Goal: Information Seeking & Learning: Learn about a topic

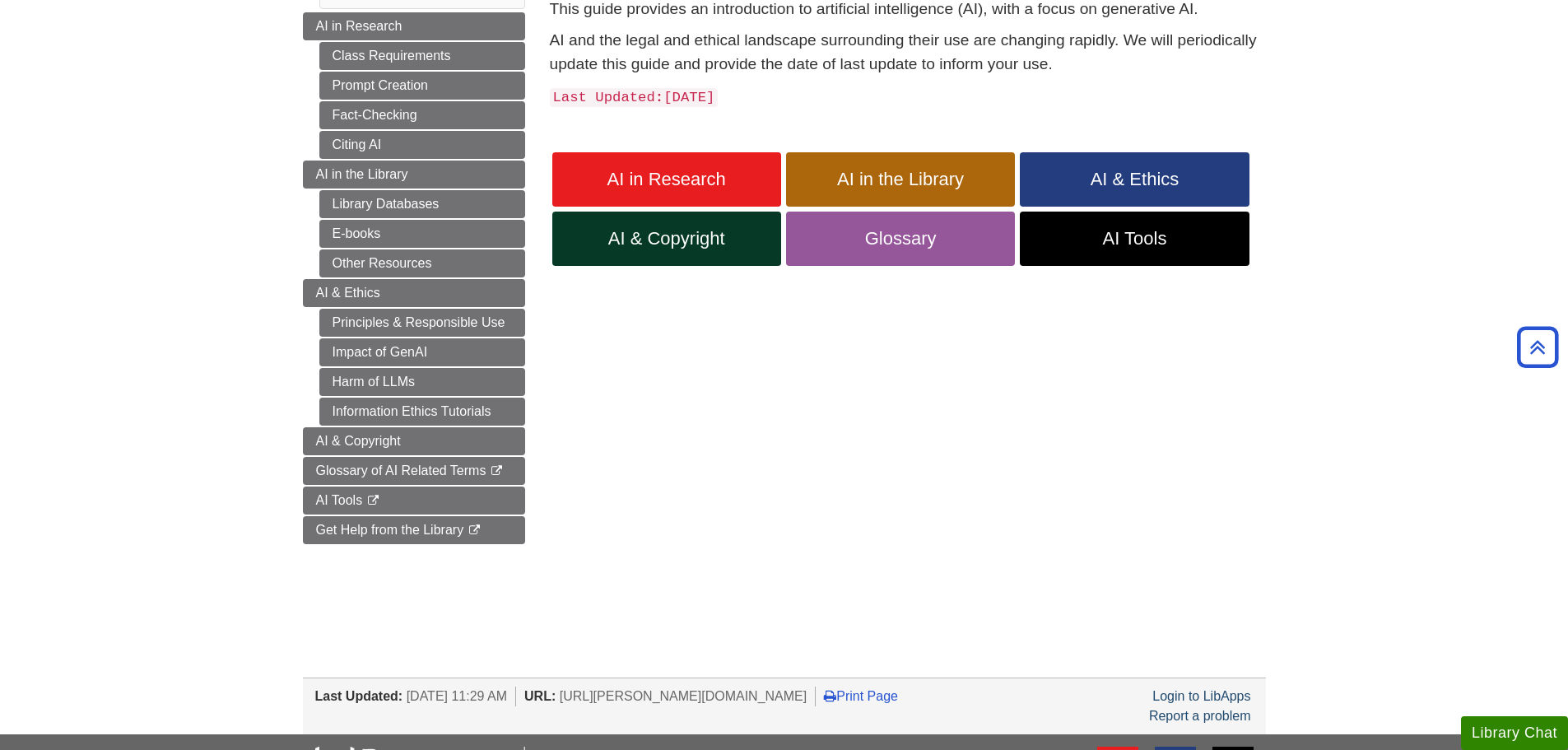
scroll to position [82, 0]
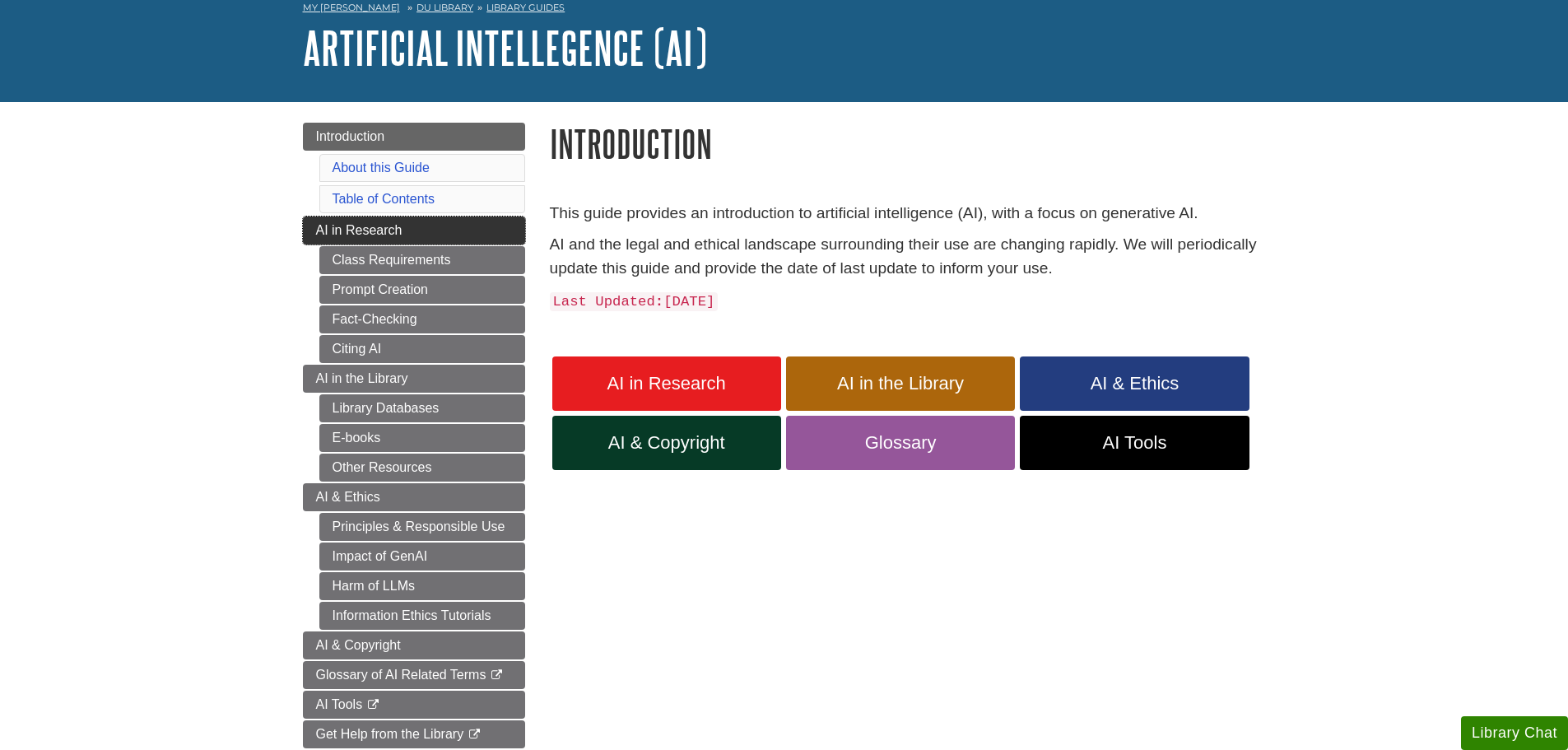
click at [345, 232] on span "AI in Research" at bounding box center [359, 230] width 87 height 14
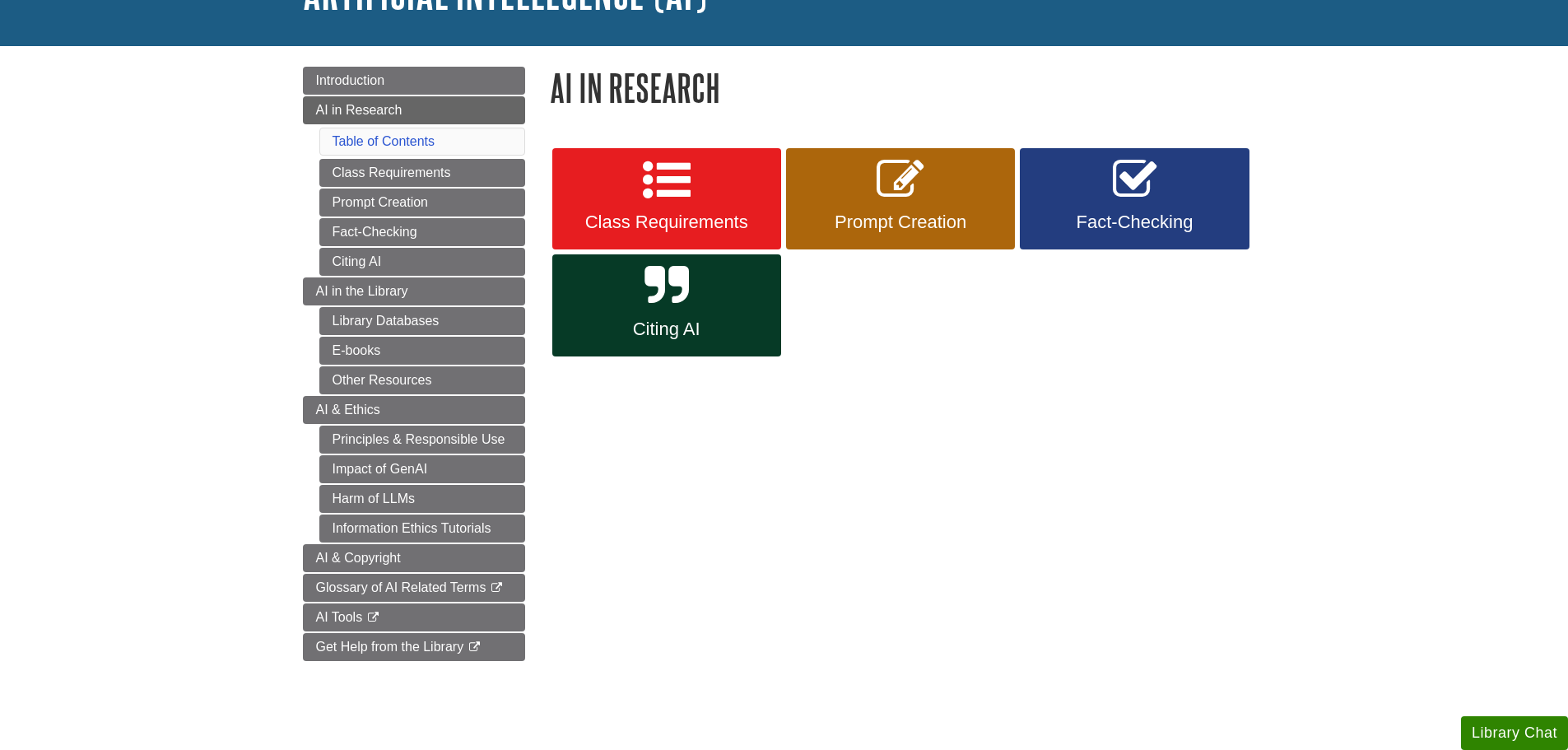
scroll to position [165, 0]
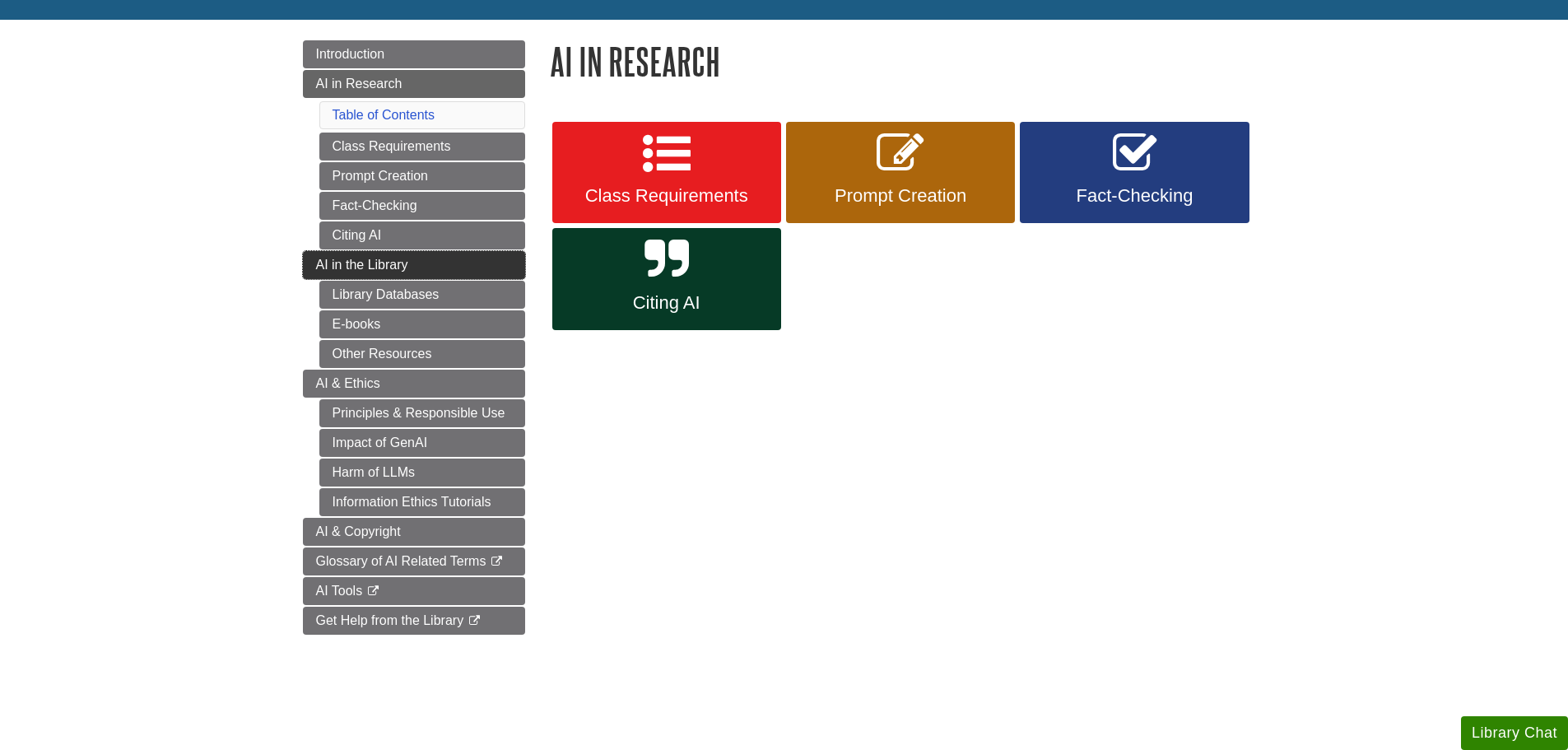
click at [309, 271] on link "AI in the Library" at bounding box center [414, 264] width 222 height 28
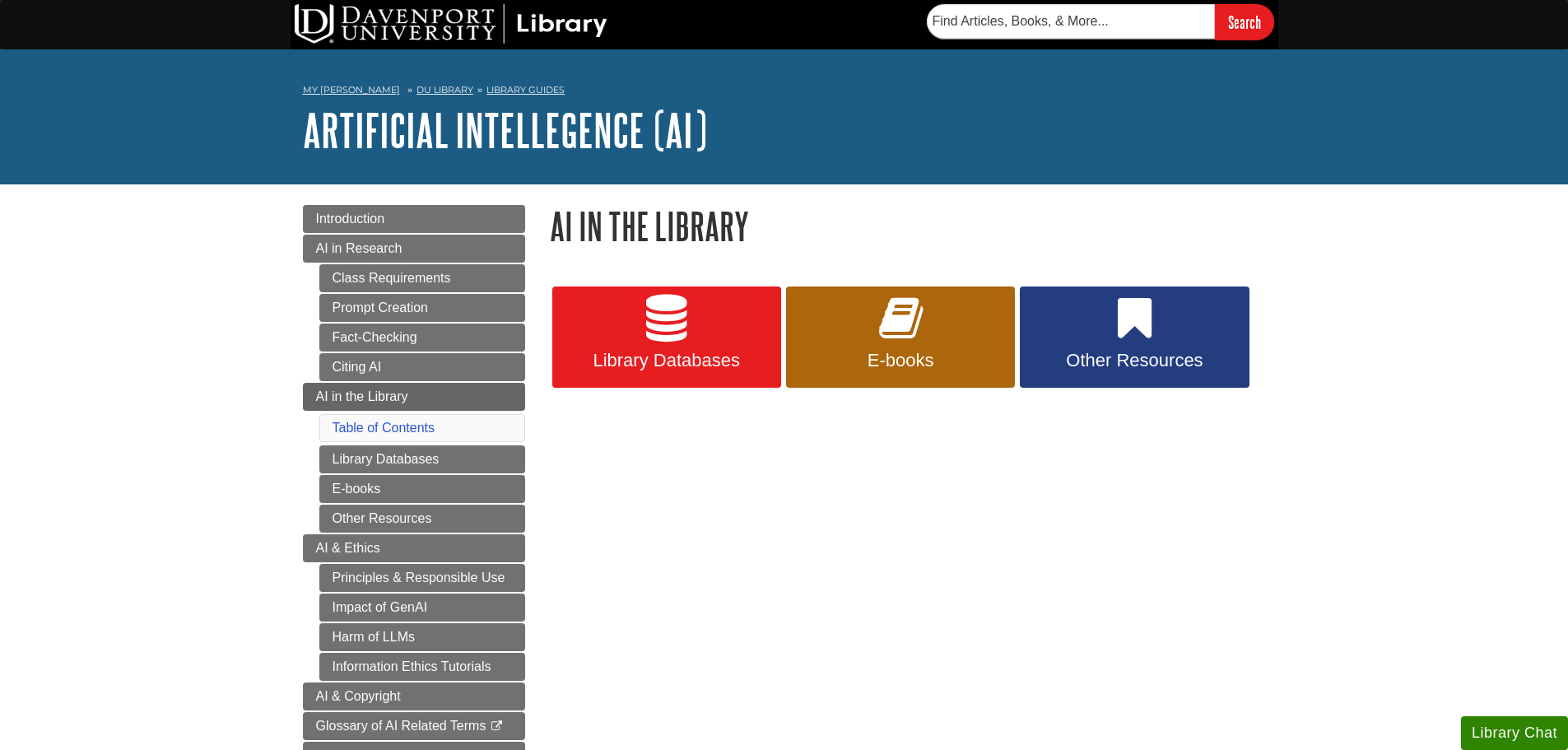
scroll to position [82, 0]
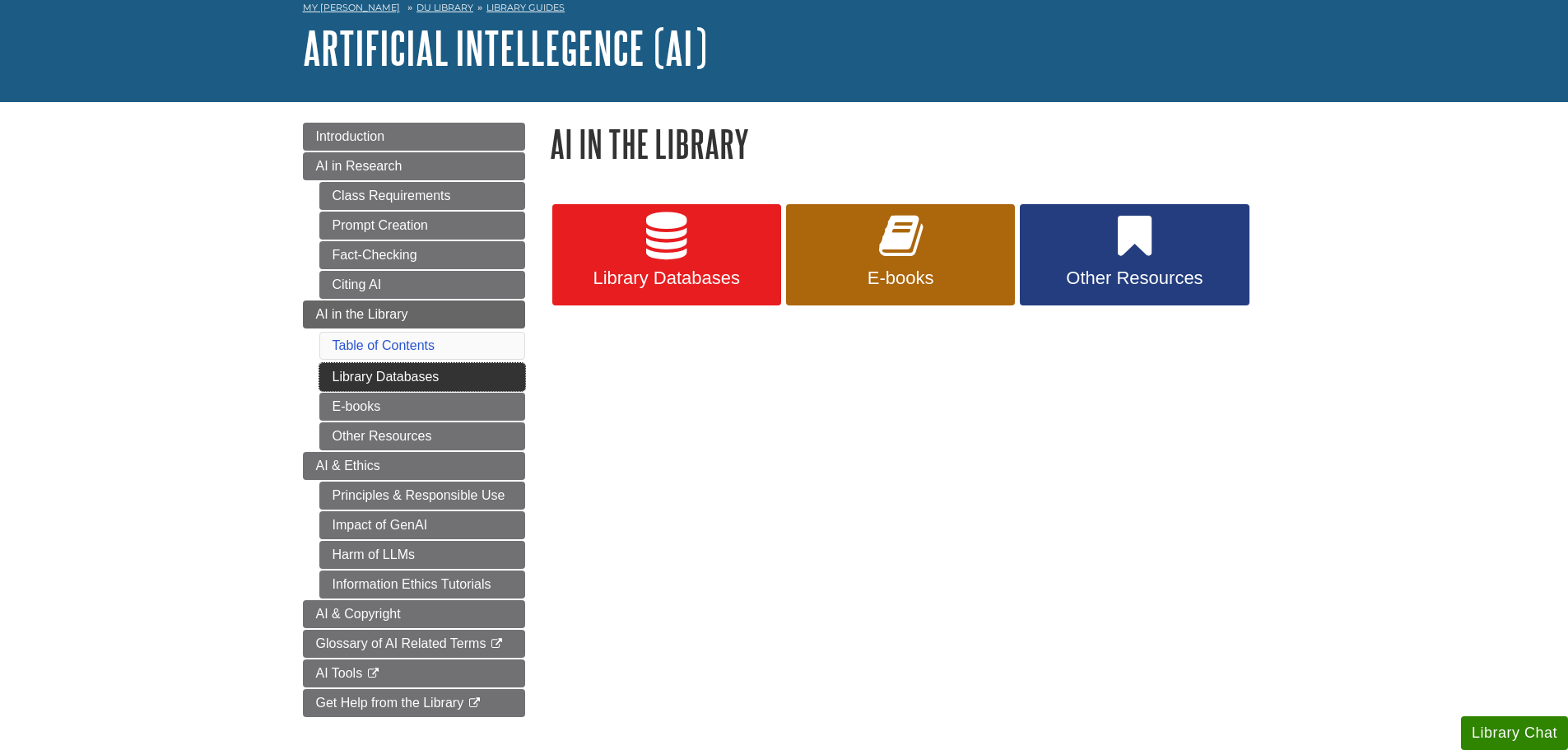
click at [372, 382] on link "Library Databases" at bounding box center [421, 376] width 206 height 28
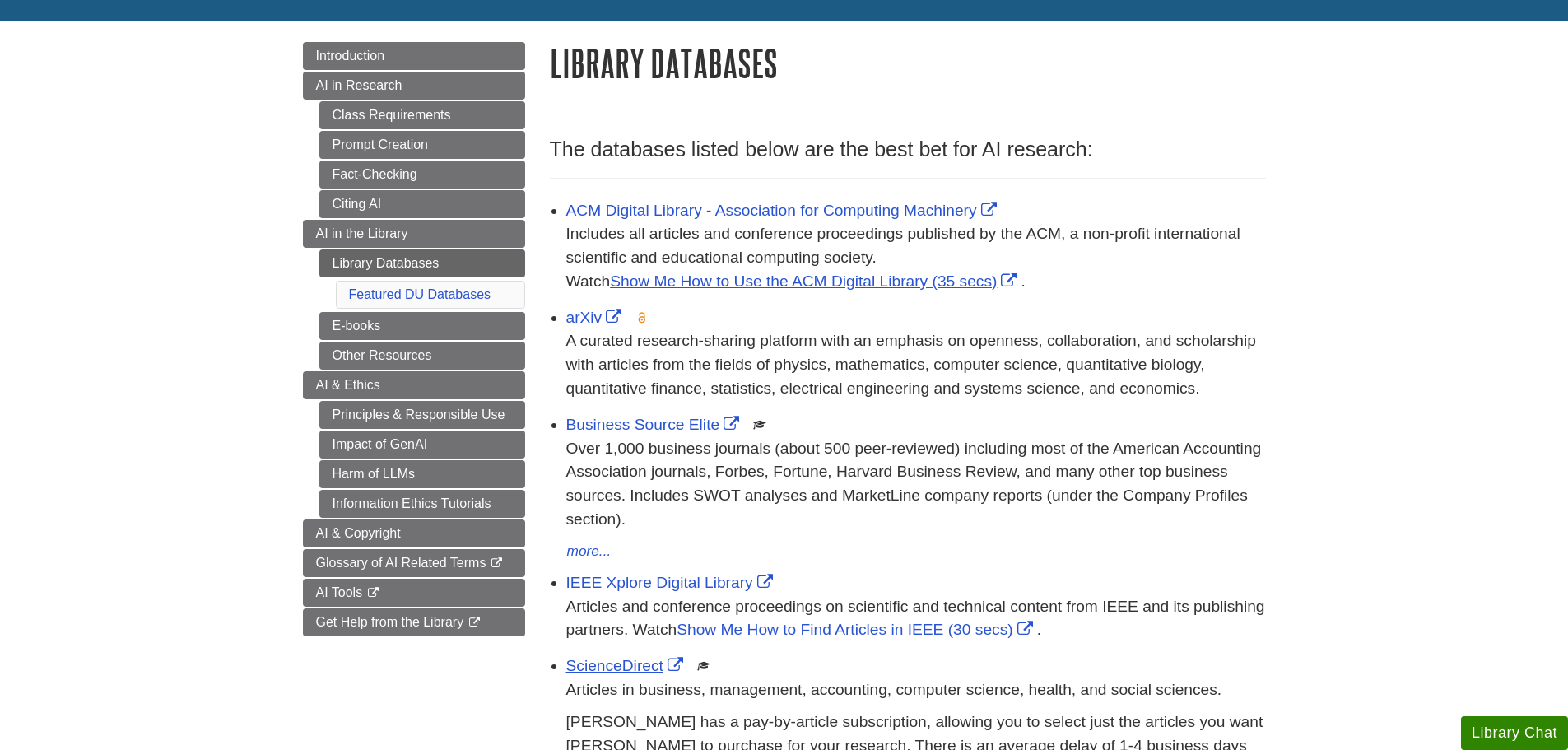
scroll to position [165, 0]
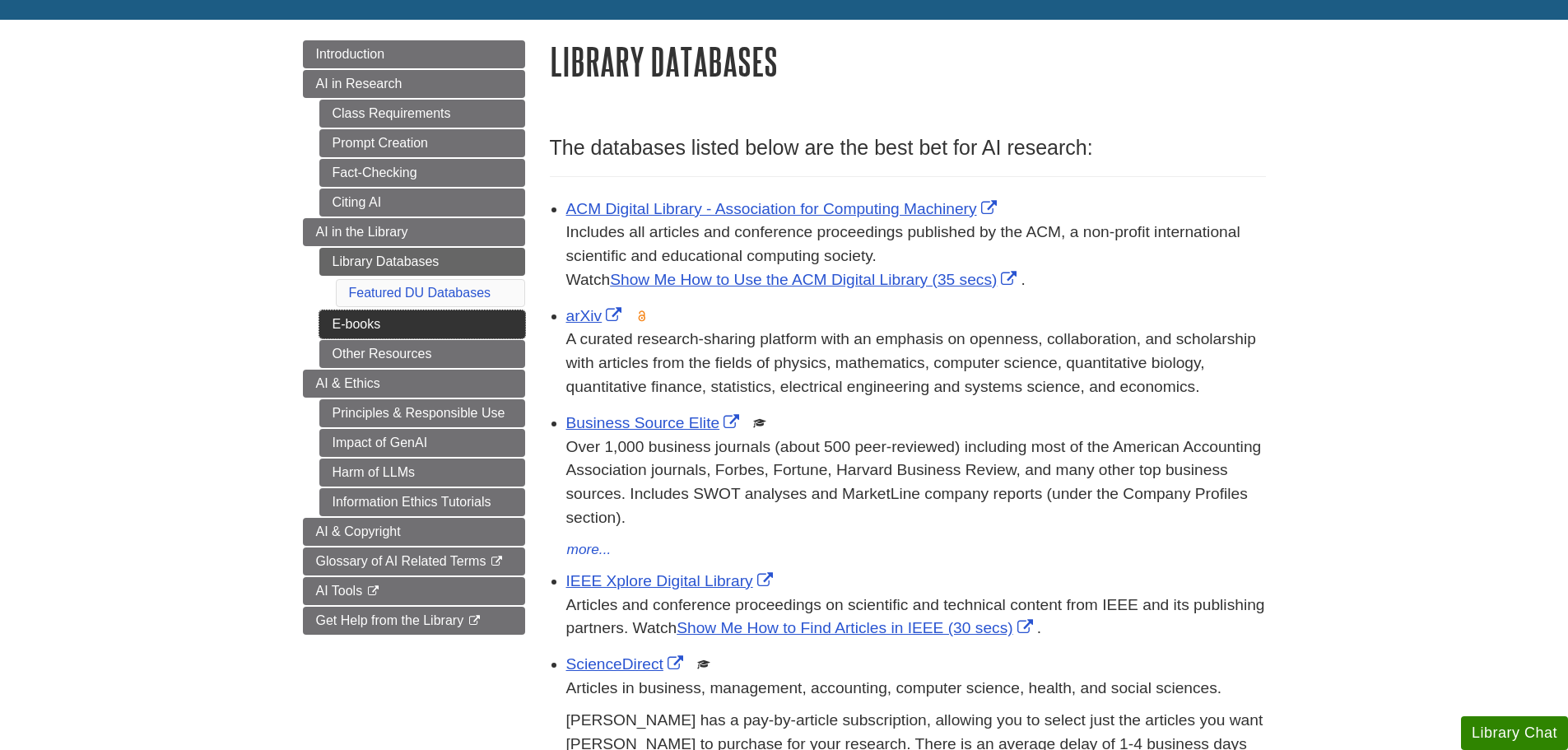
click at [340, 320] on link "E-books" at bounding box center [421, 324] width 206 height 28
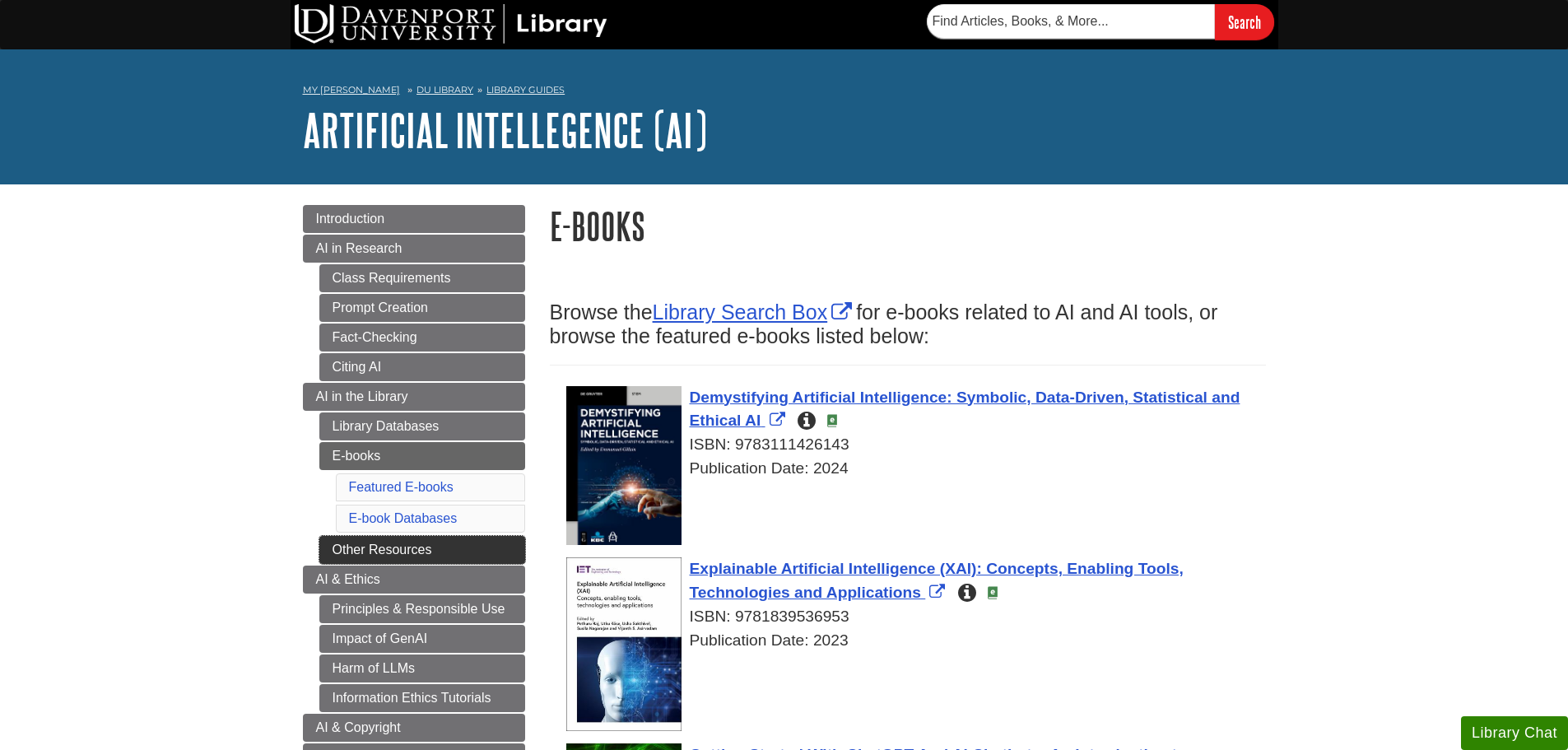
click at [346, 543] on link "Other Resources" at bounding box center [421, 549] width 206 height 28
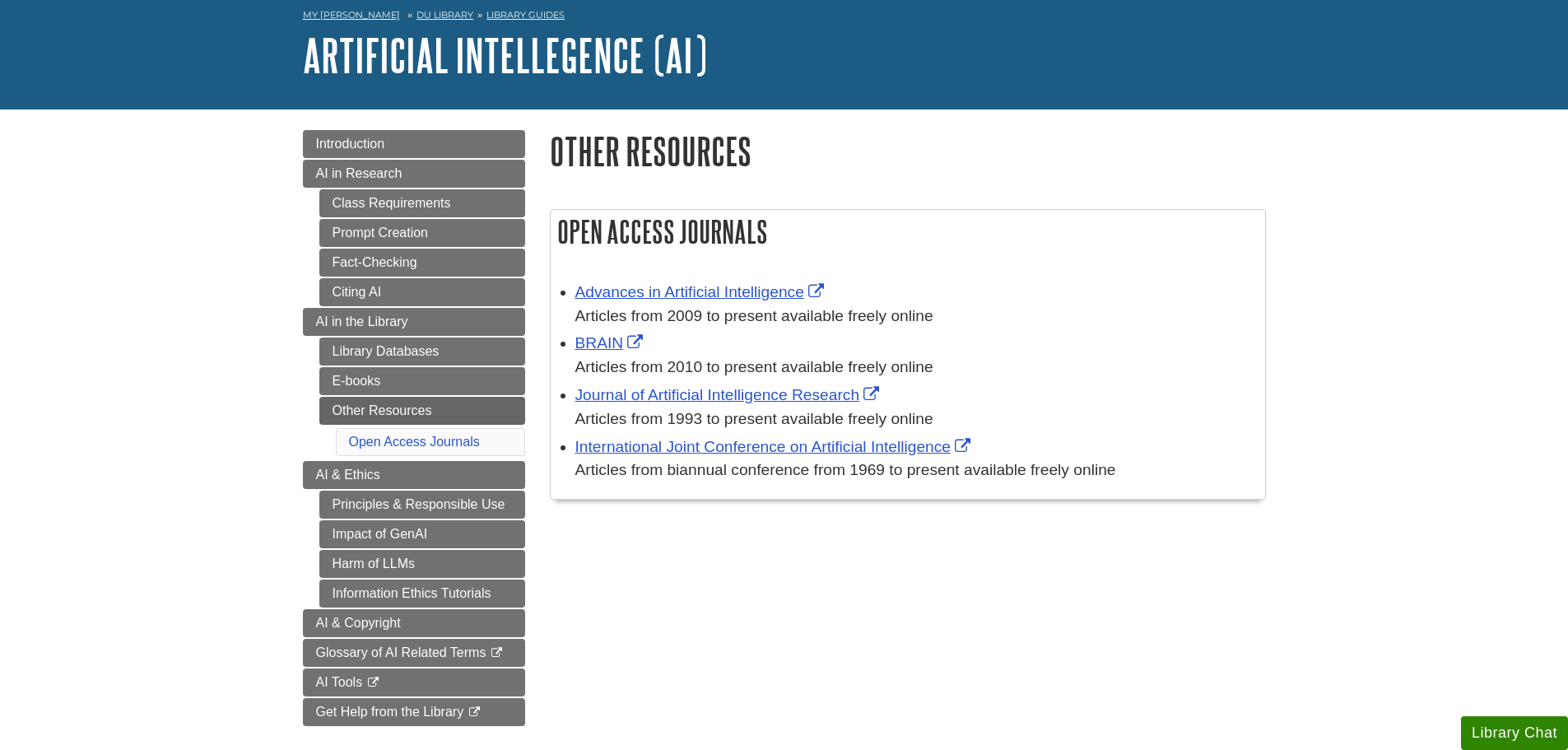
scroll to position [165, 0]
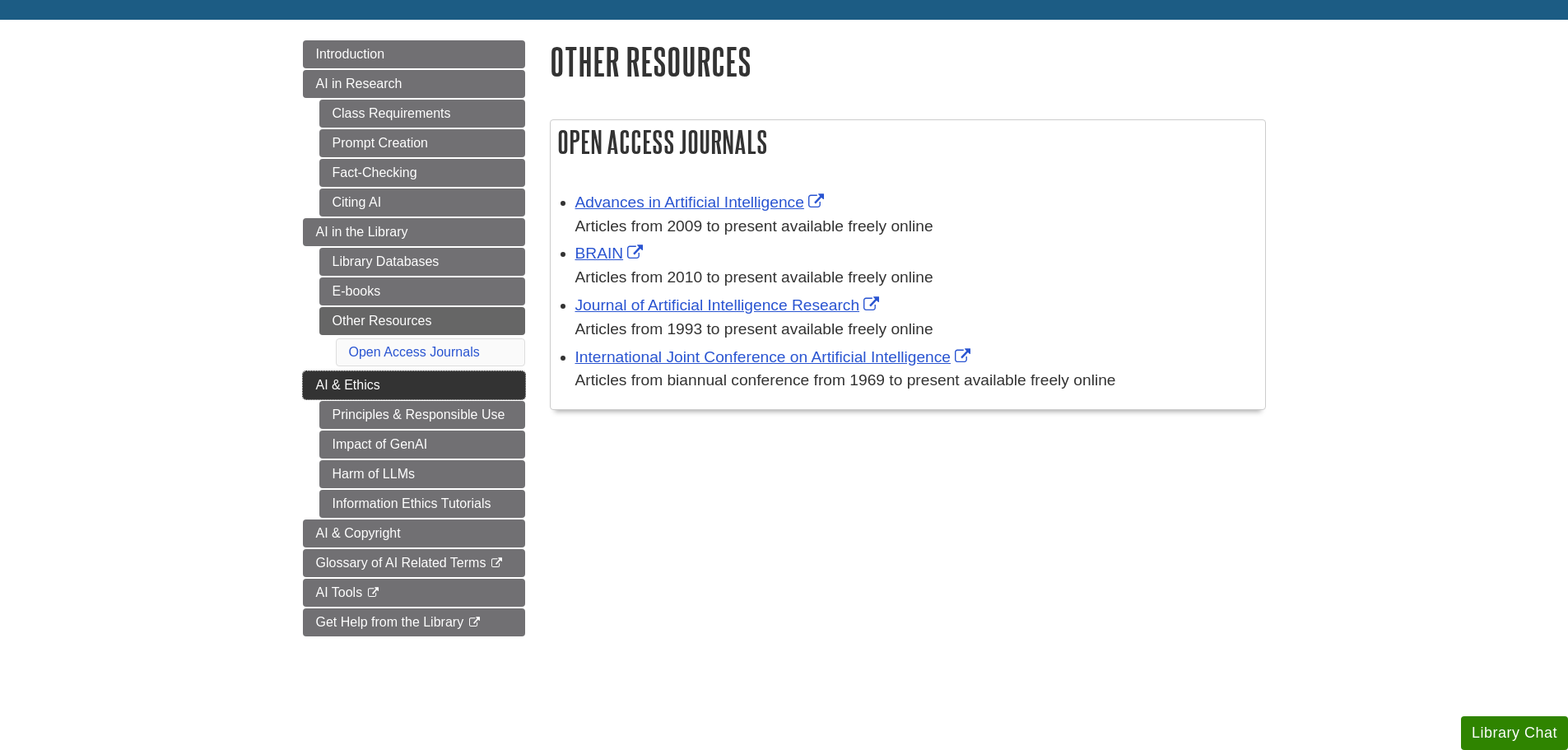
click at [319, 378] on span "AI & Ethics" at bounding box center [348, 384] width 64 height 14
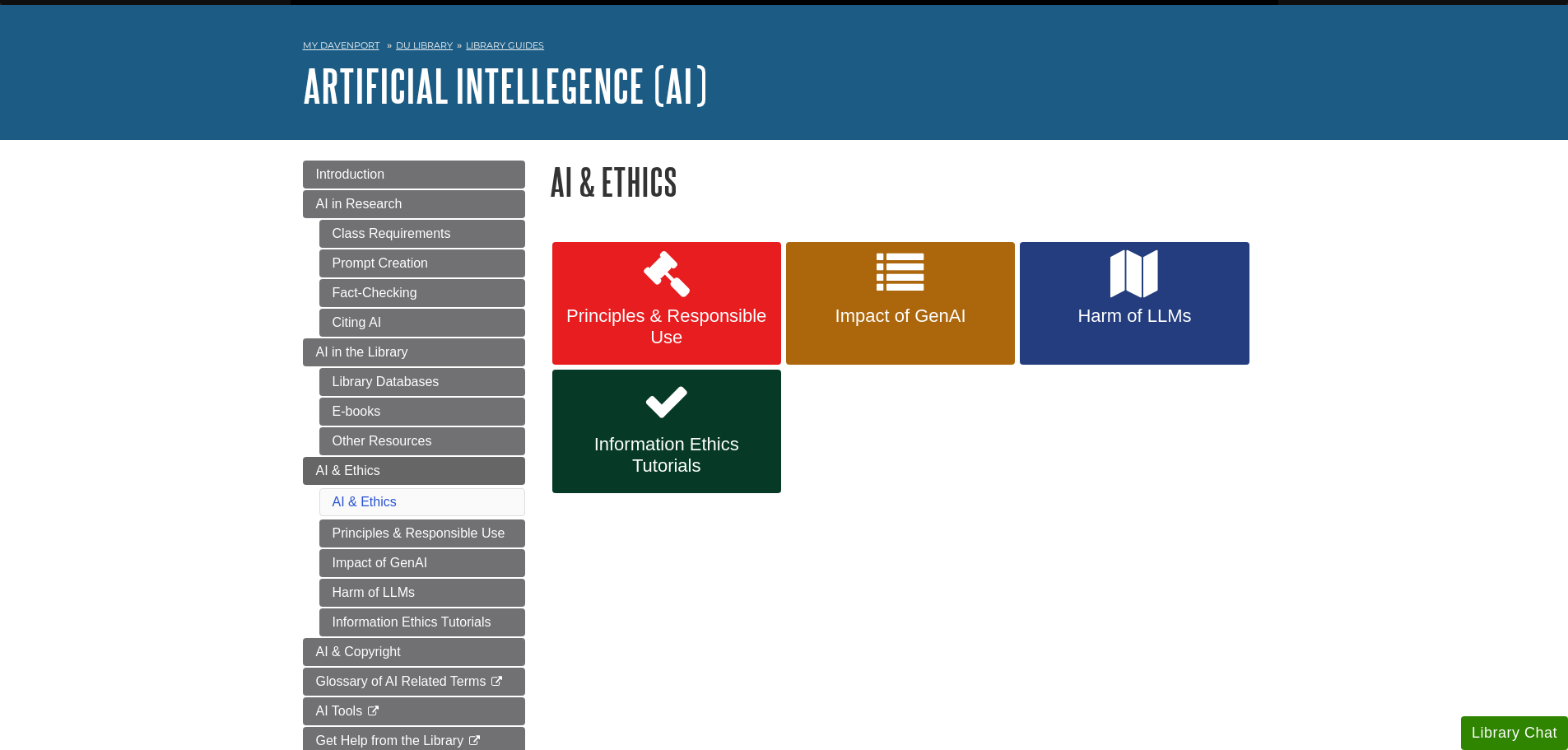
scroll to position [82, 0]
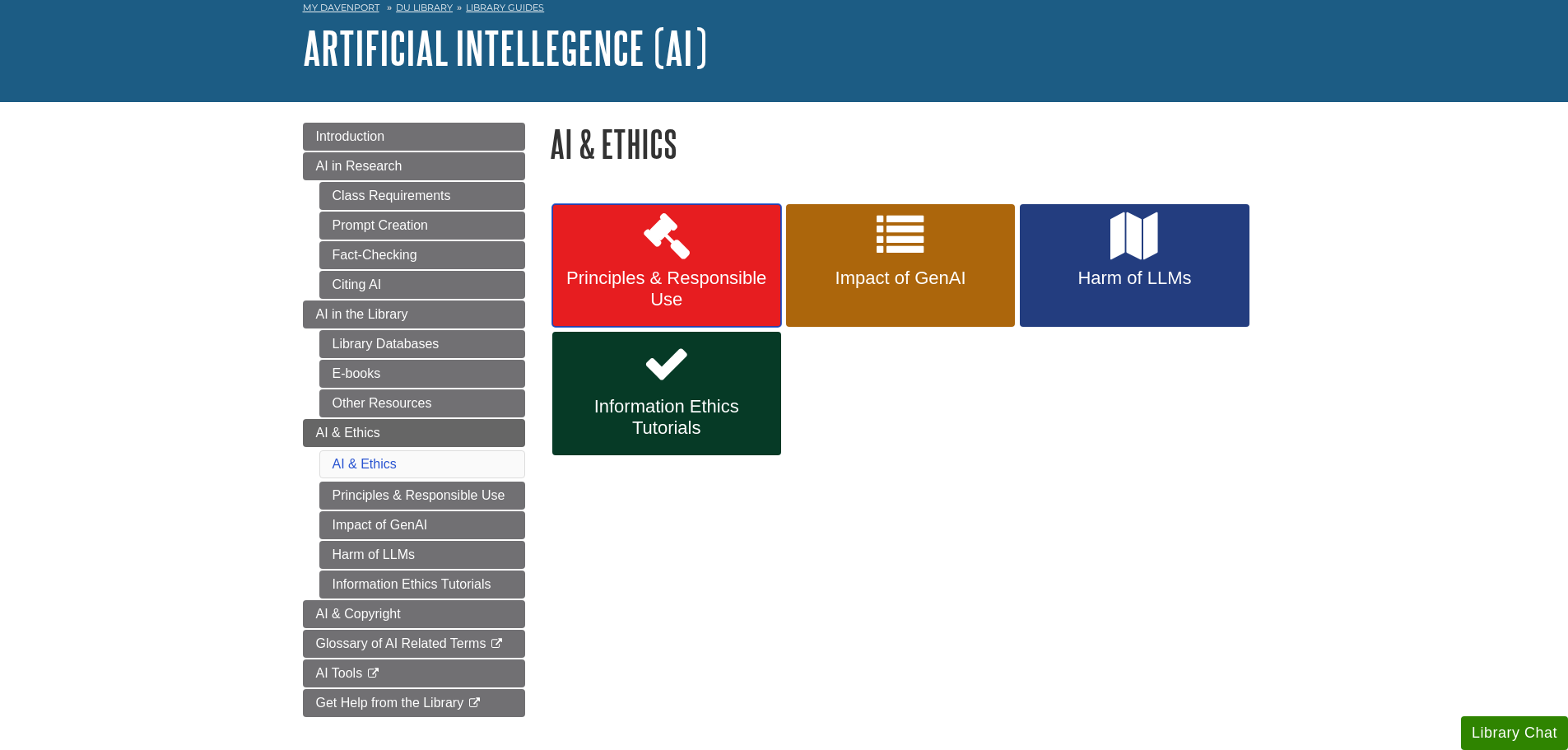
click at [697, 235] on link "Principles & Responsible Use" at bounding box center [666, 265] width 229 height 124
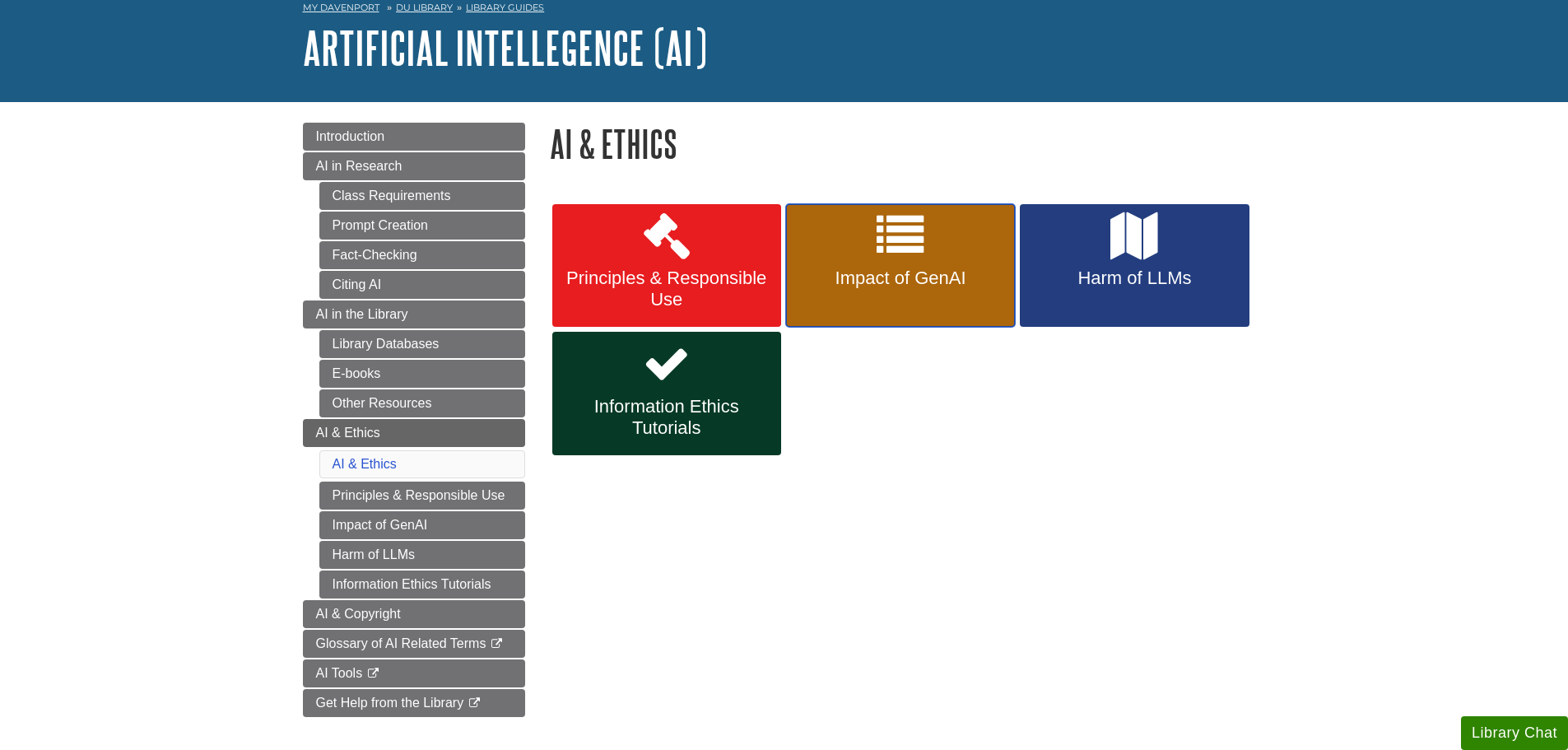
click at [922, 296] on link "Impact of GenAI" at bounding box center [900, 265] width 229 height 124
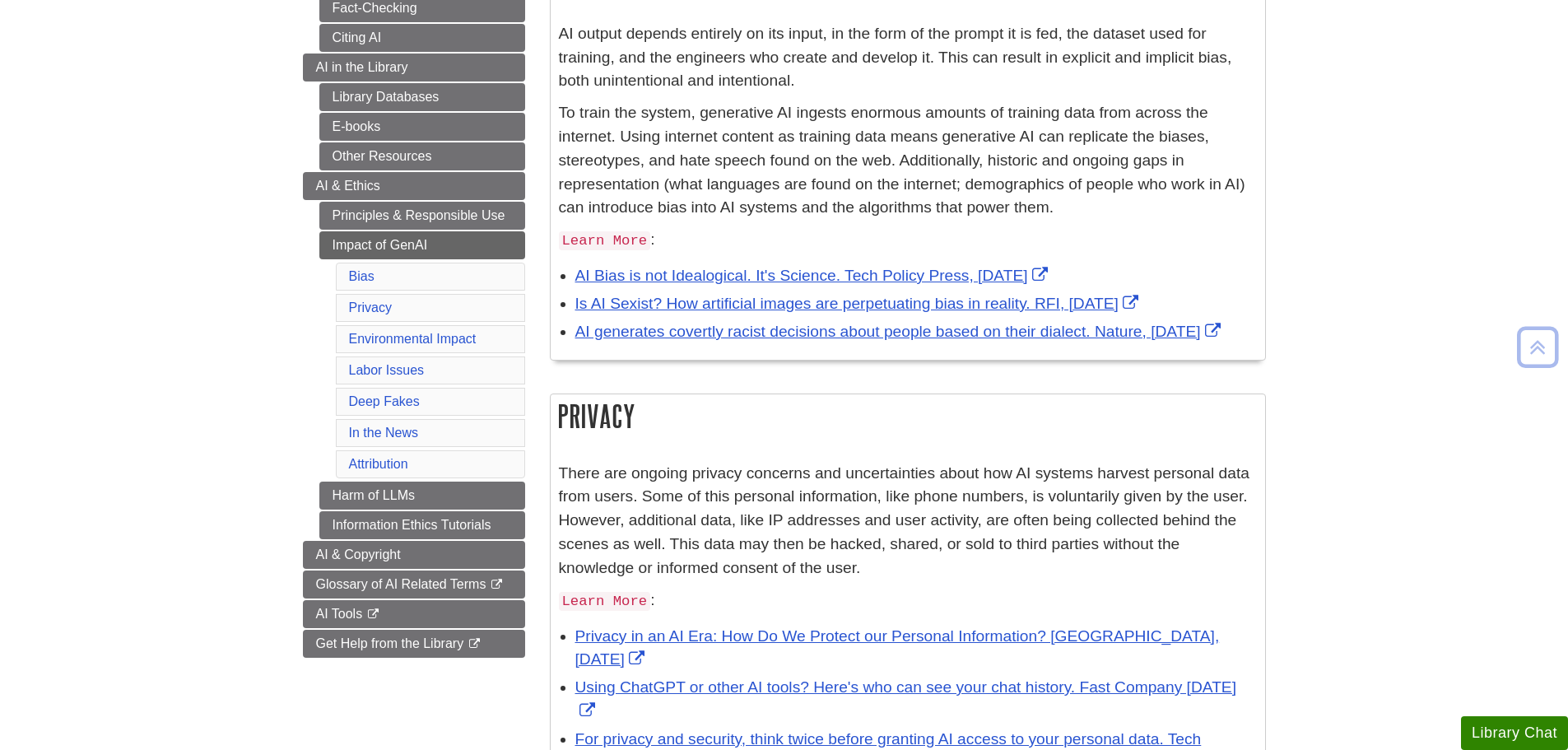
scroll to position [412, 0]
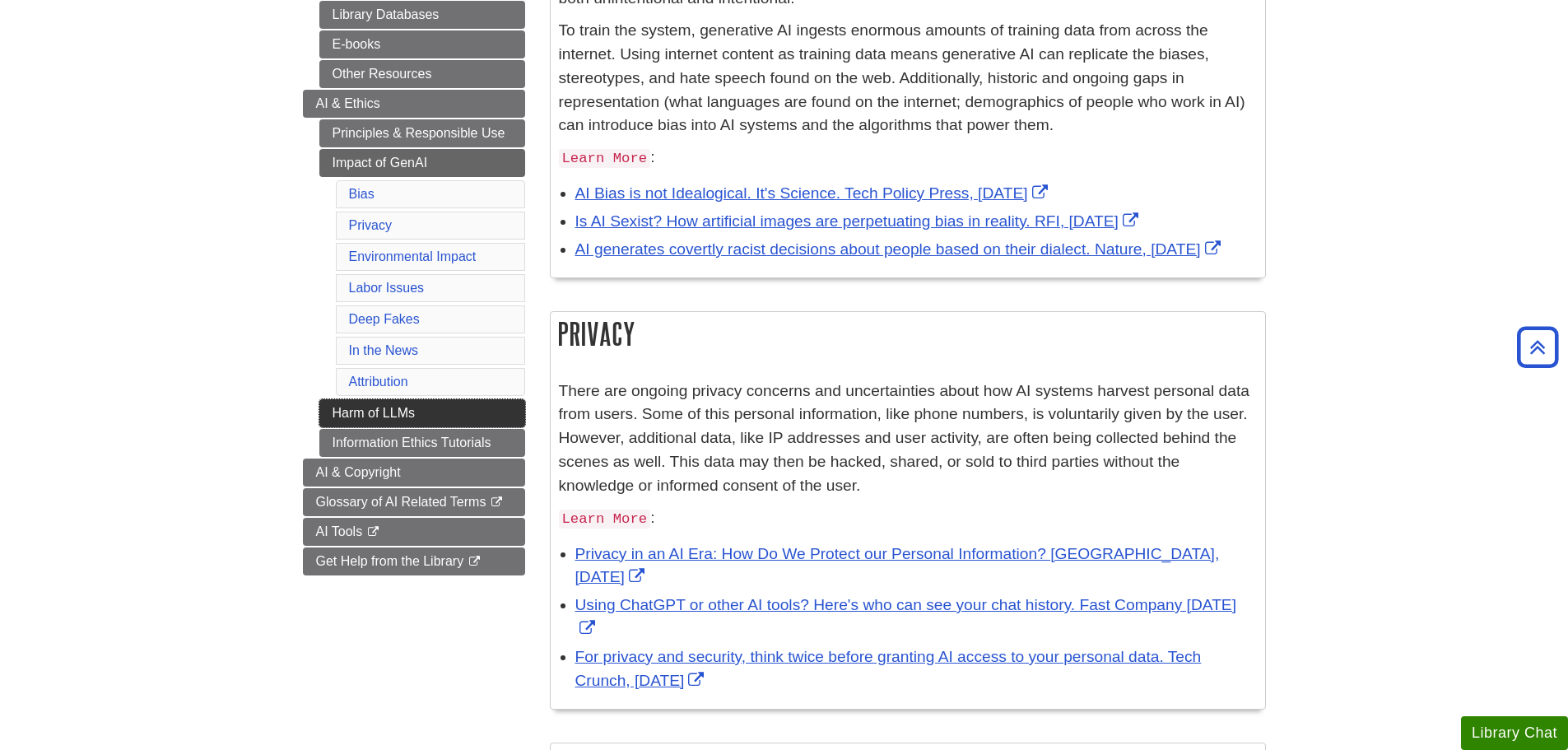
click at [349, 404] on link "Harm of LLMs" at bounding box center [421, 413] width 206 height 28
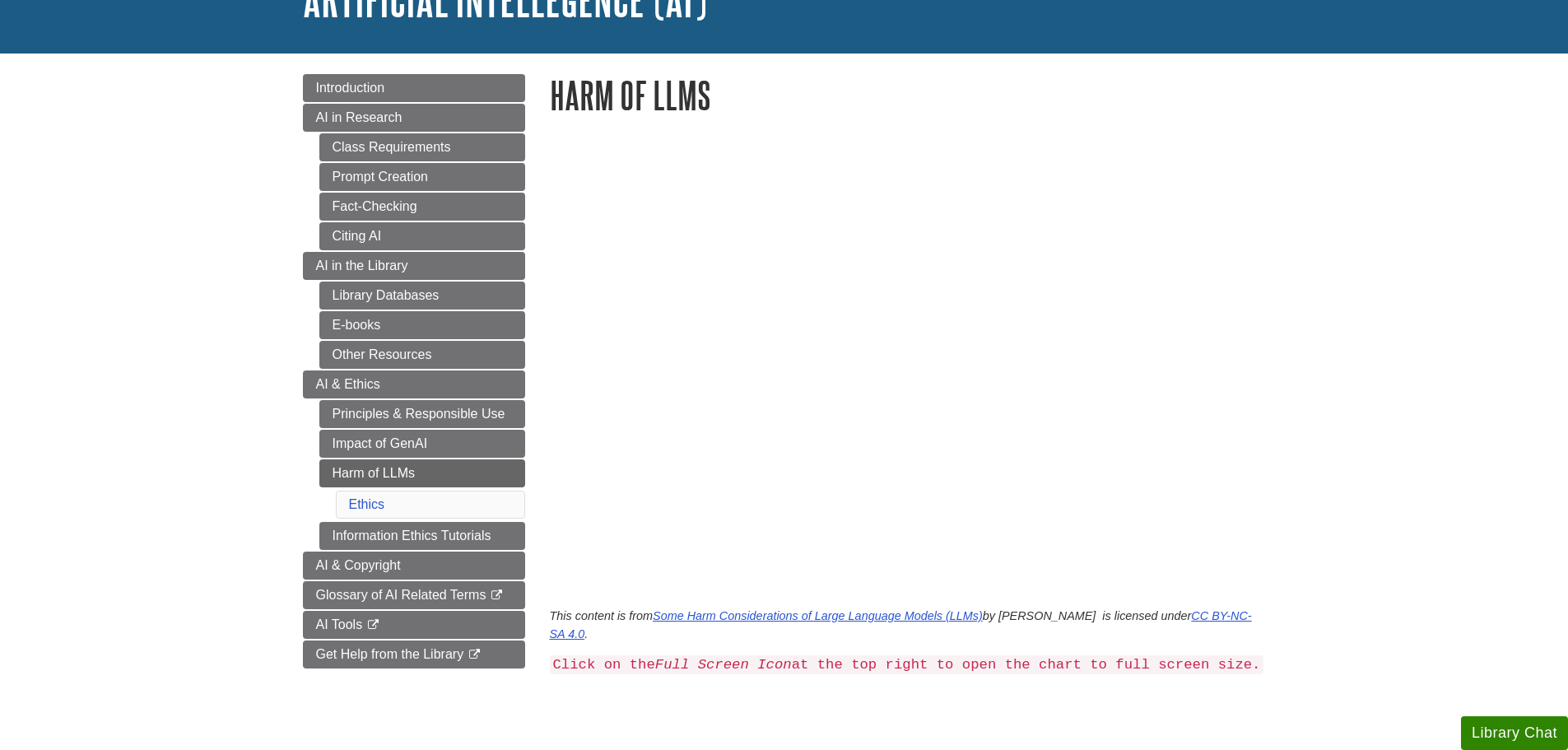
scroll to position [165, 0]
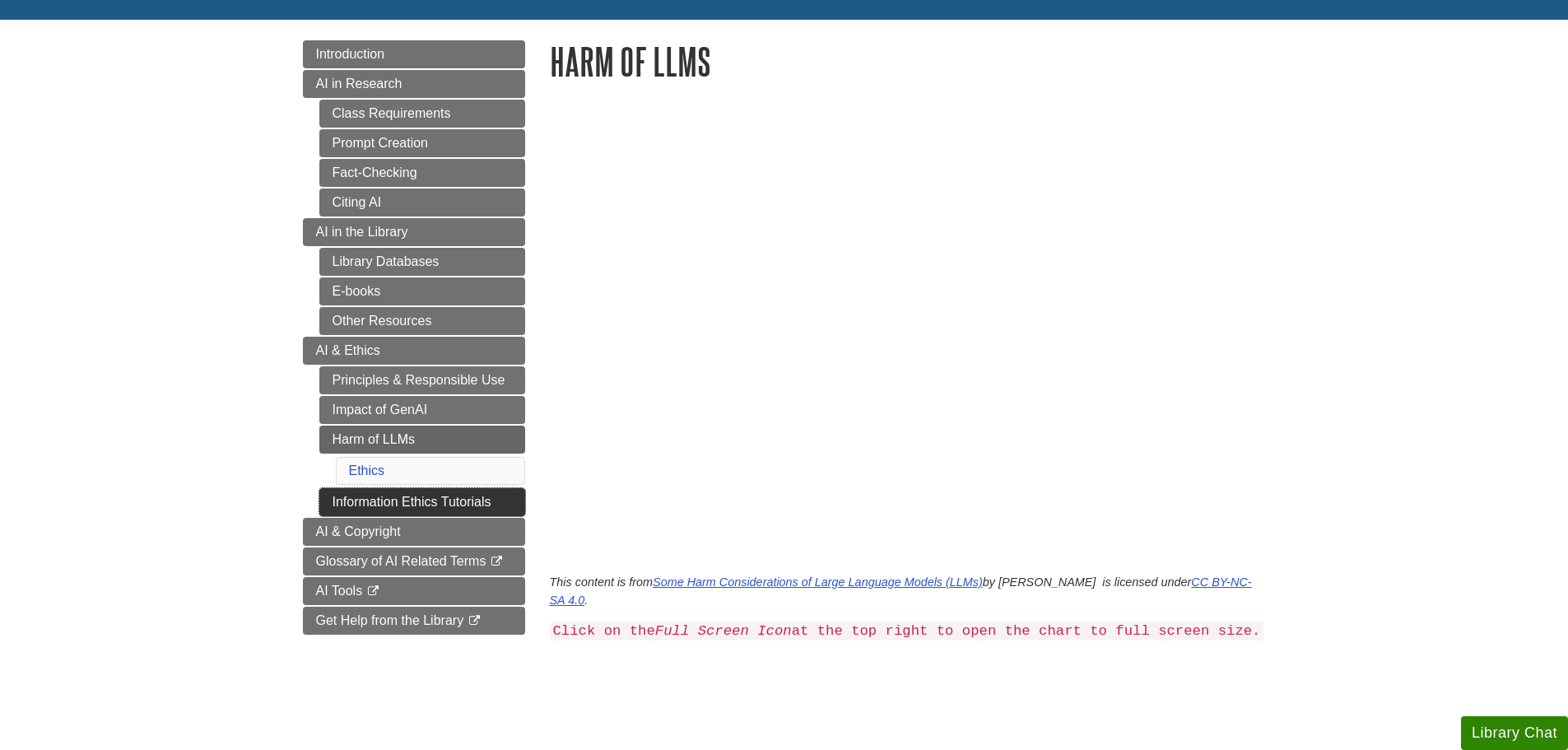
click at [330, 493] on link "Information Ethics Tutorials" at bounding box center [421, 502] width 206 height 28
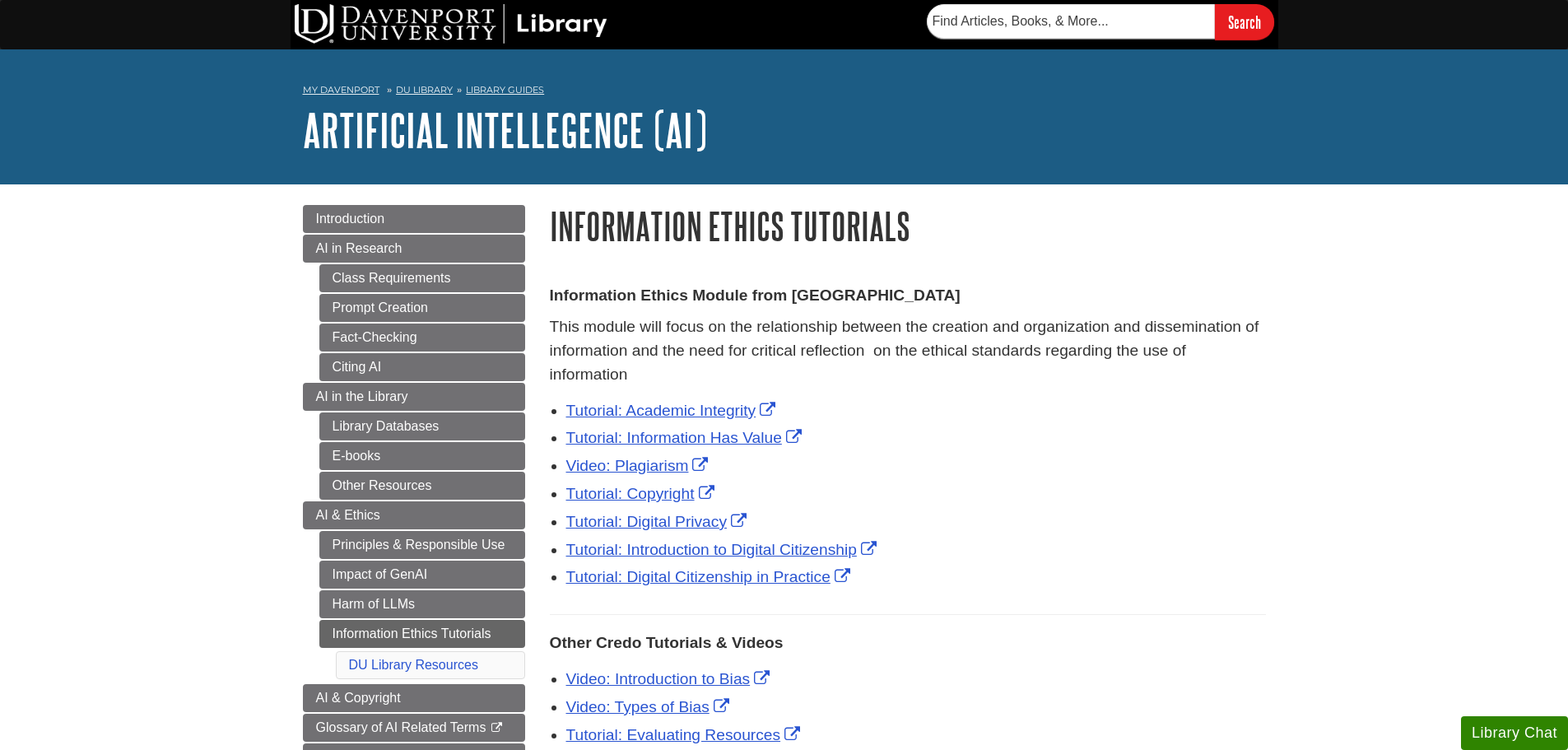
scroll to position [330, 0]
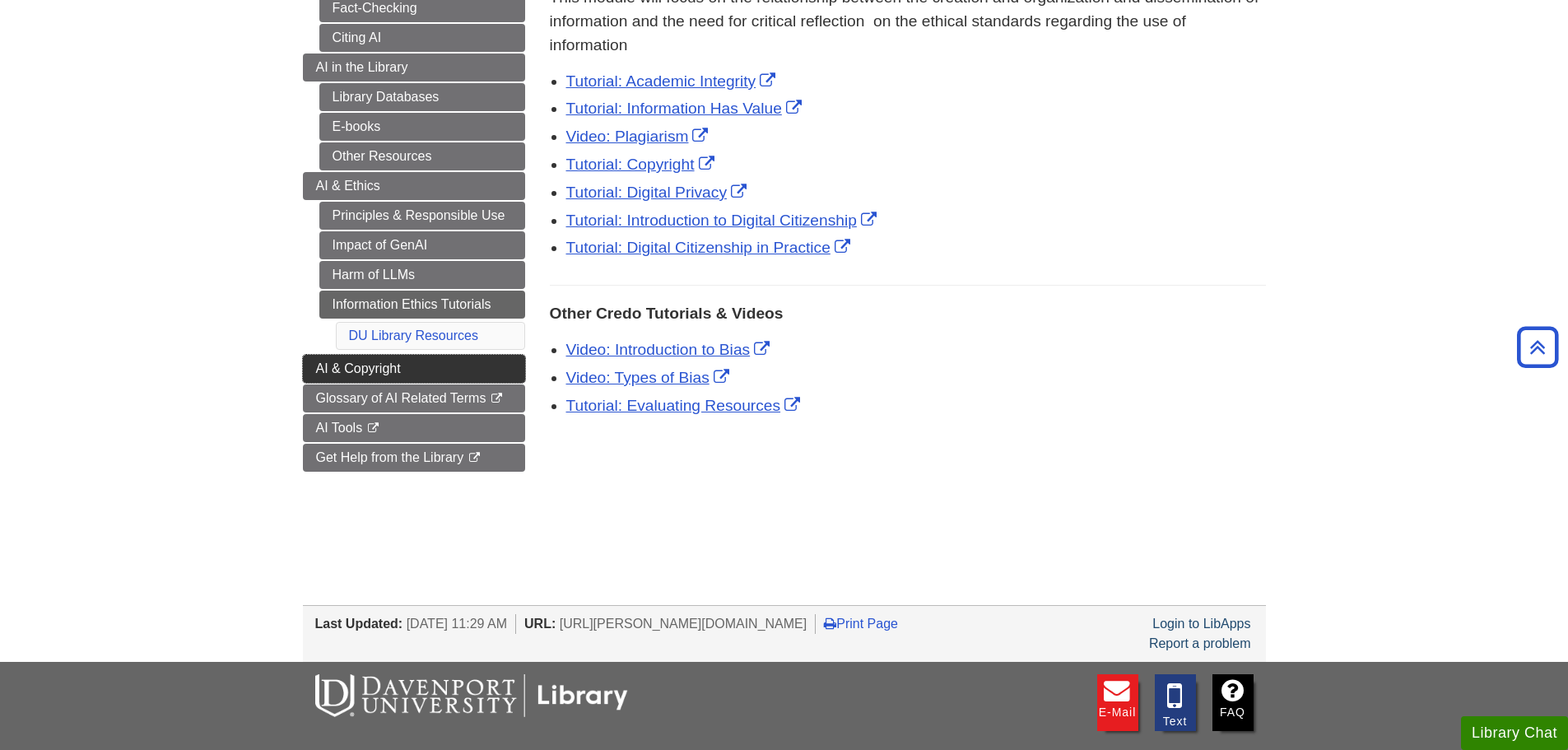
click at [314, 372] on link "AI & Copyright" at bounding box center [414, 369] width 222 height 28
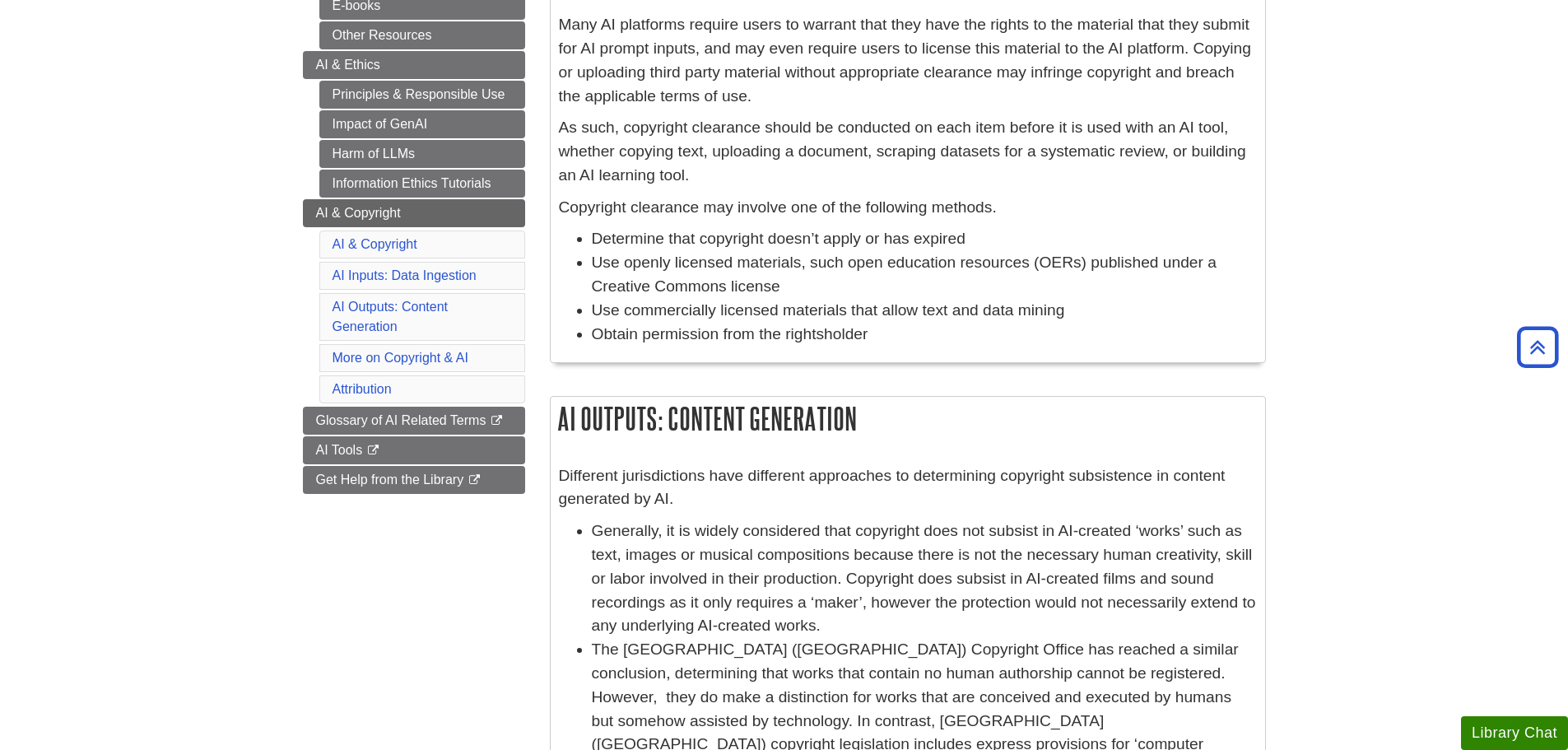
scroll to position [493, 0]
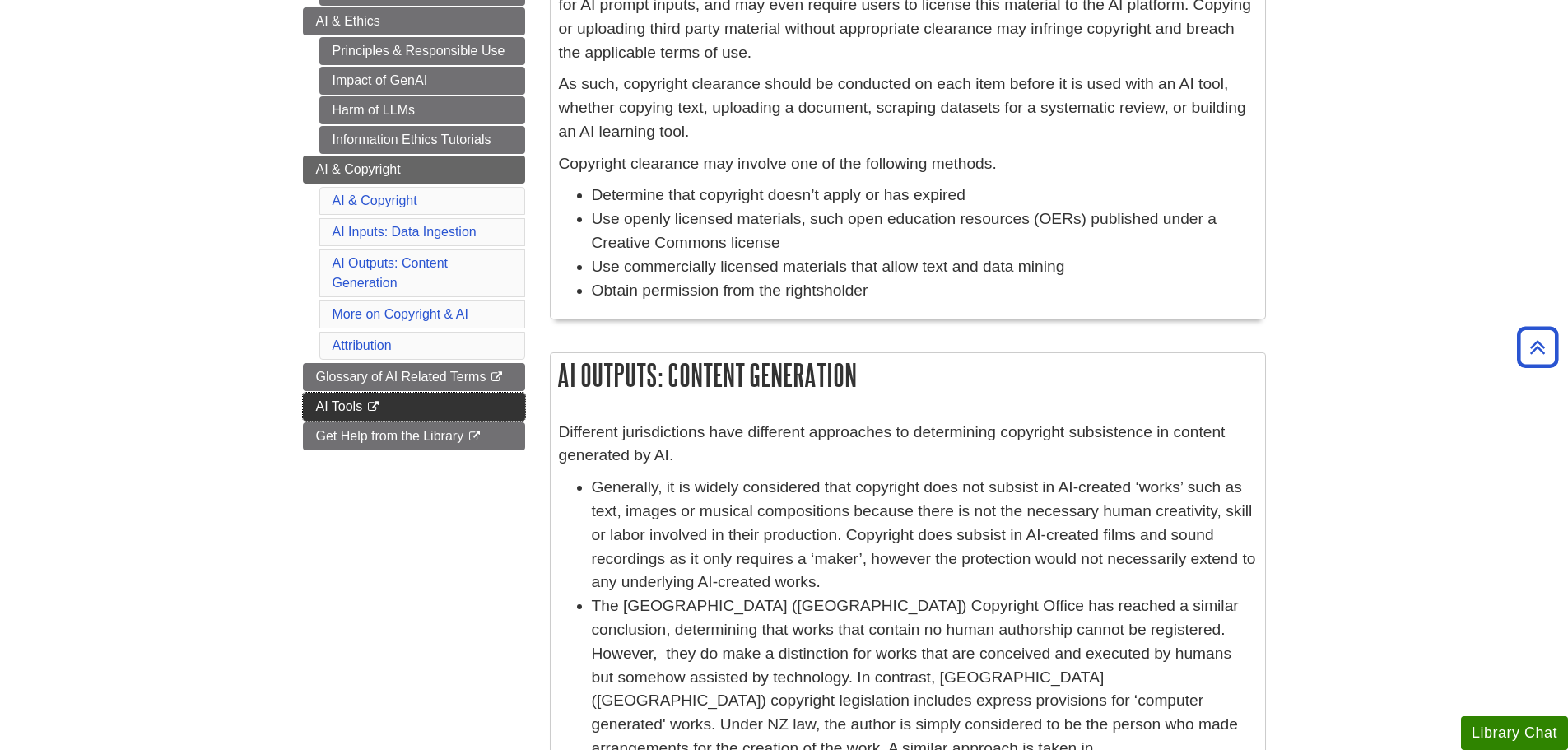
click at [319, 402] on span "AI Tools" at bounding box center [339, 406] width 47 height 14
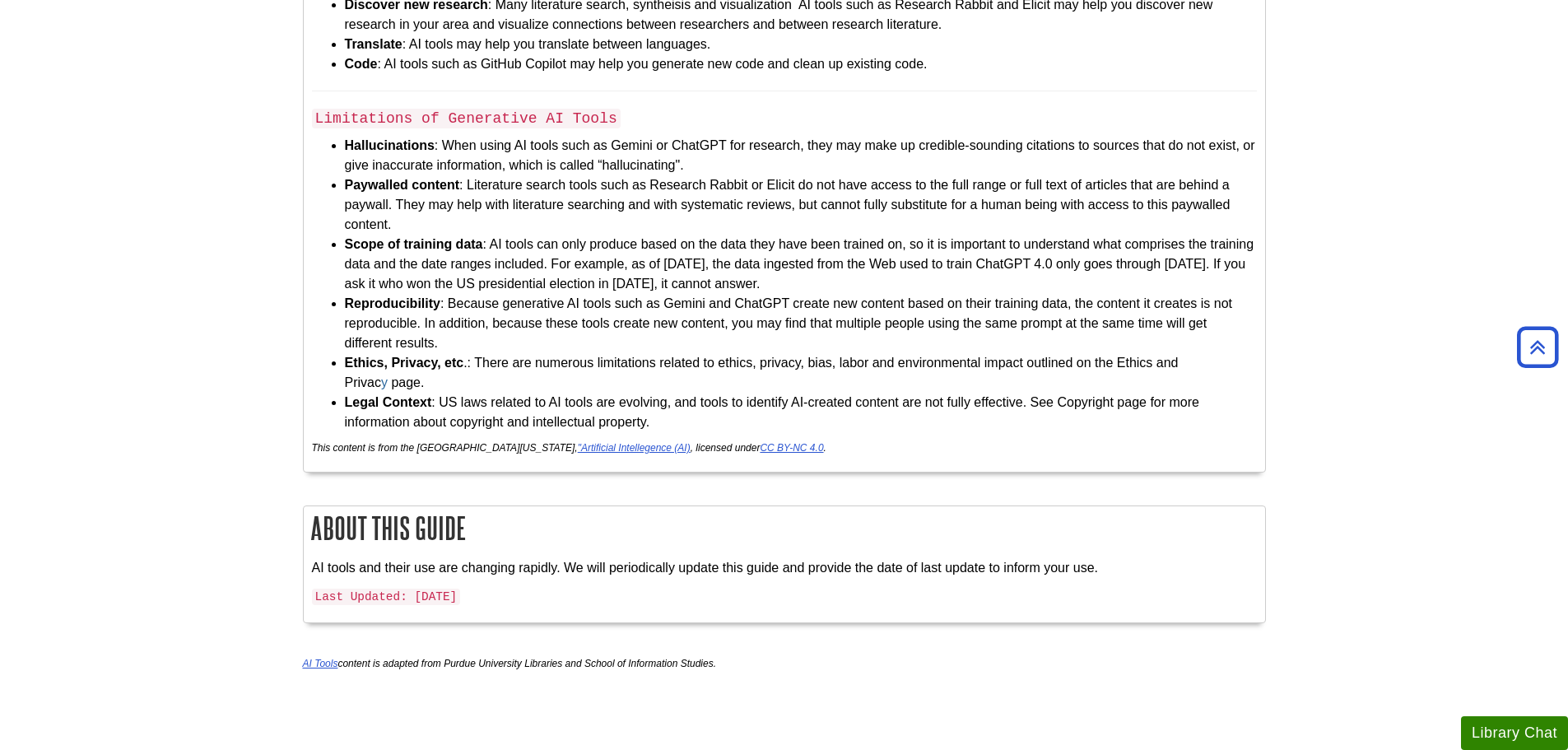
scroll to position [4362, 0]
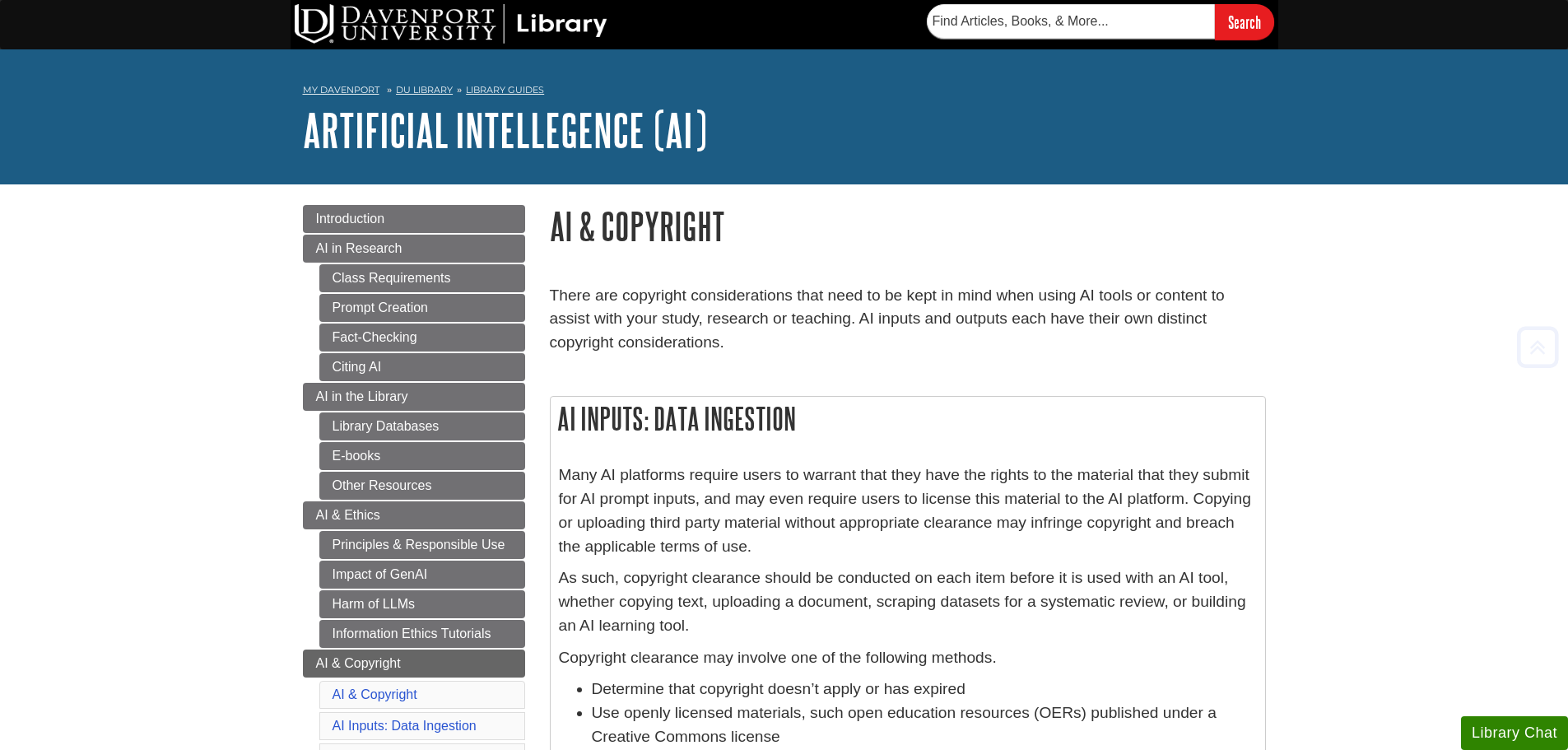
scroll to position [330, 0]
